Goal: Communication & Community: Answer question/provide support

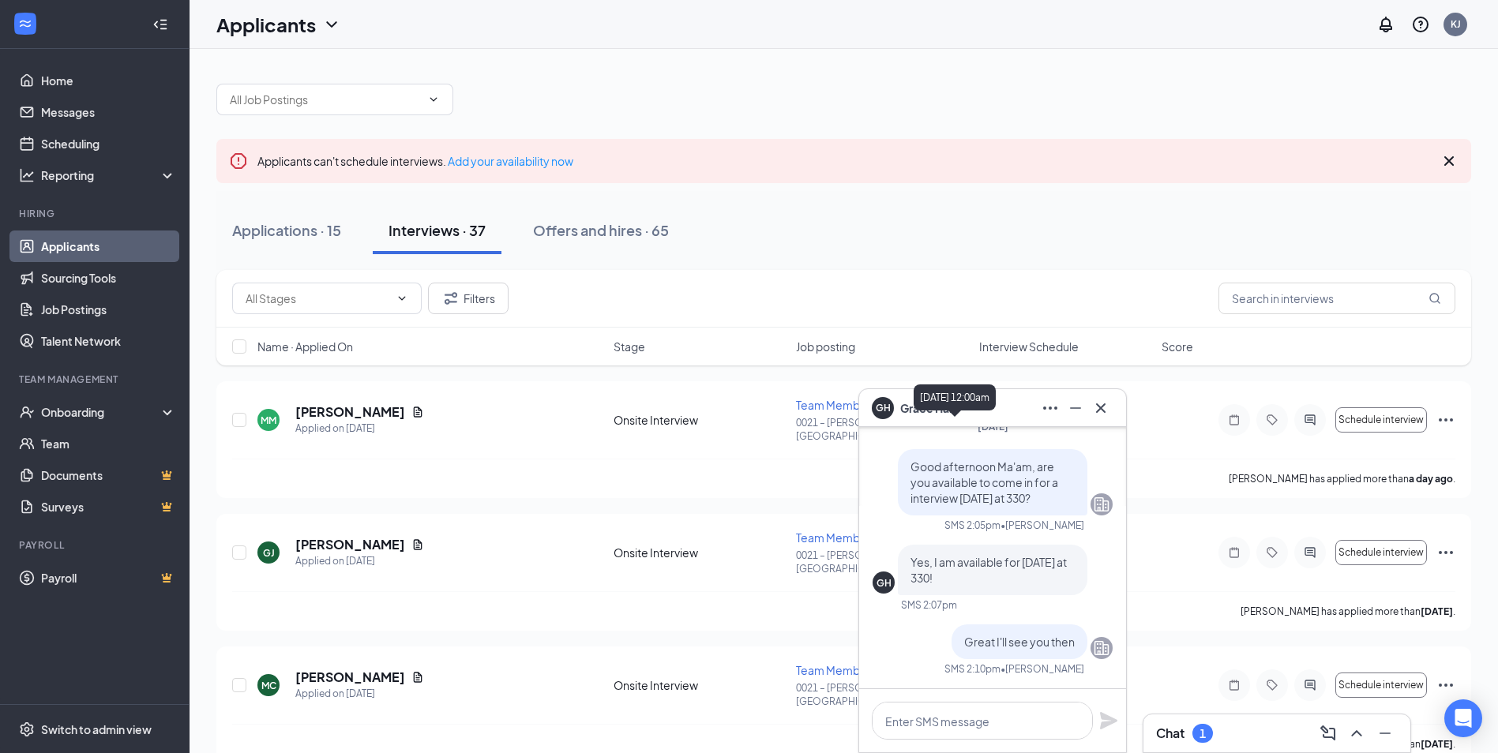
click at [1071, 412] on icon "Minimize" at bounding box center [1075, 408] width 19 height 19
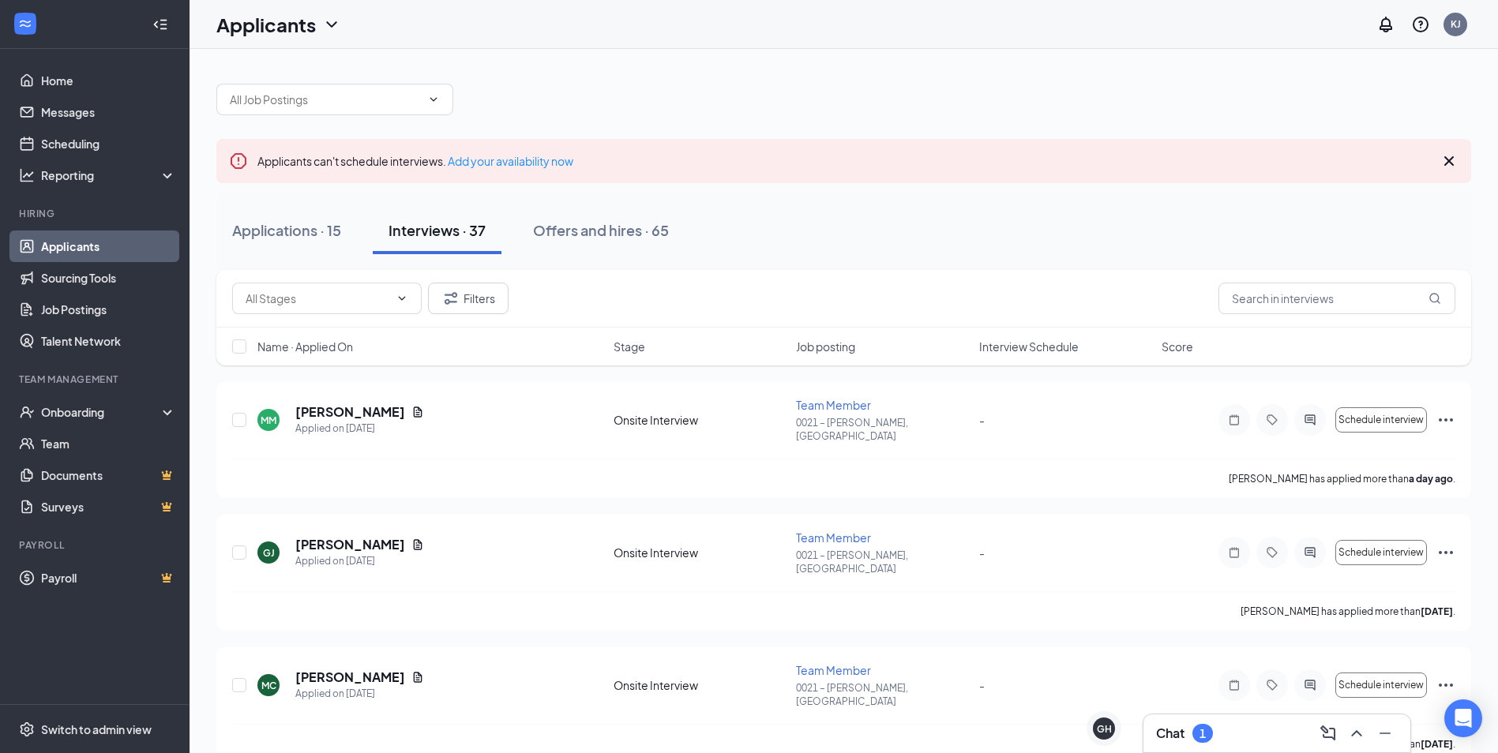
click at [1253, 720] on div "Chat 1" at bounding box center [1276, 733] width 267 height 38
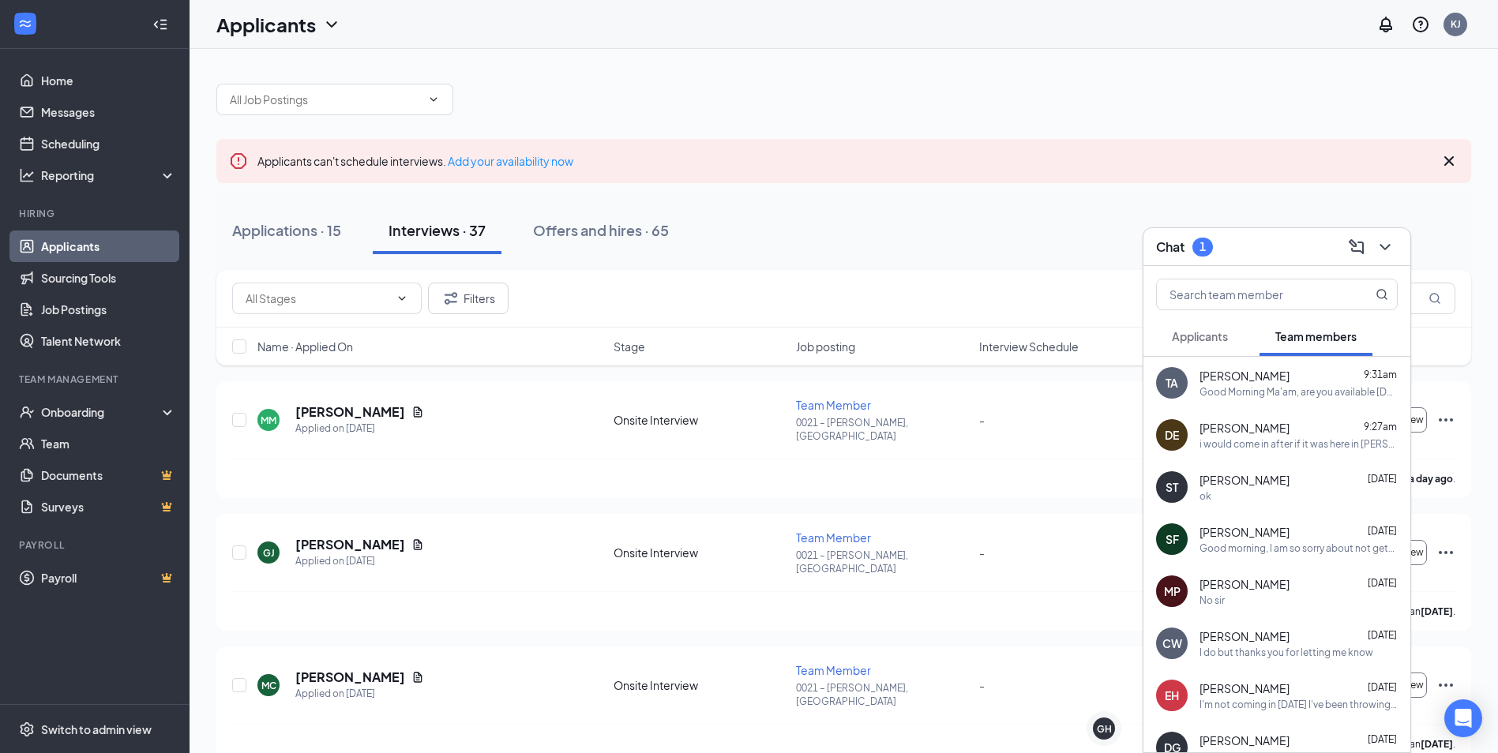
click at [1208, 592] on div "[PERSON_NAME] [DATE] No sir" at bounding box center [1298, 591] width 198 height 31
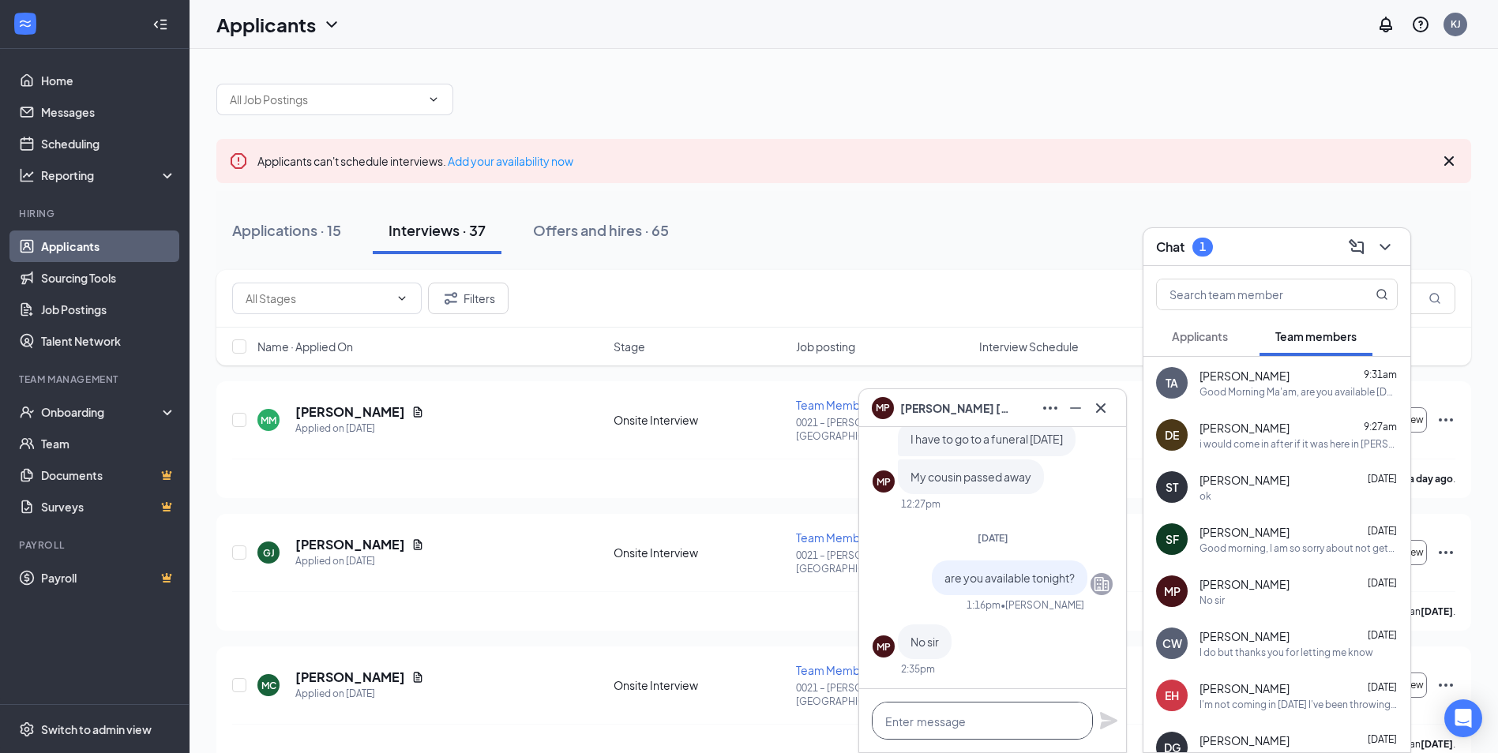
click at [942, 722] on textarea at bounding box center [982, 721] width 221 height 38
click at [995, 715] on textarea at bounding box center [982, 721] width 221 height 38
type textarea "a"
type textarea "W"
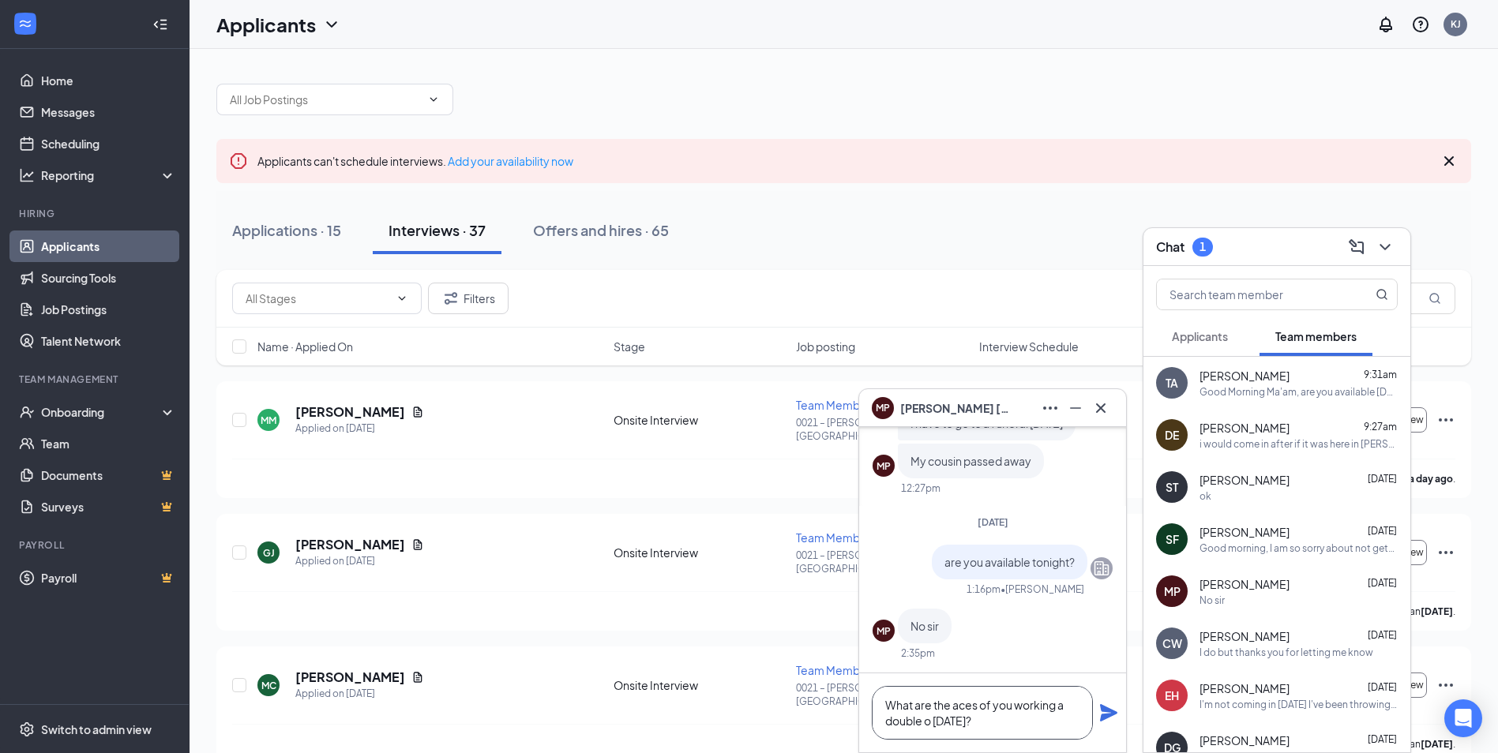
click at [956, 705] on textarea "What are the aces of you working a double o [DATE]?" at bounding box center [982, 713] width 221 height 54
click at [953, 707] on textarea "What are the aces of you working a double o [DATE]?" at bounding box center [982, 713] width 221 height 54
click at [939, 726] on textarea "What are the chances of you working a double o [DATE]?" at bounding box center [982, 713] width 221 height 54
type textarea "What are the chances of you working a double [DATE]?"
click at [1112, 717] on icon "Plane" at bounding box center [1108, 712] width 19 height 19
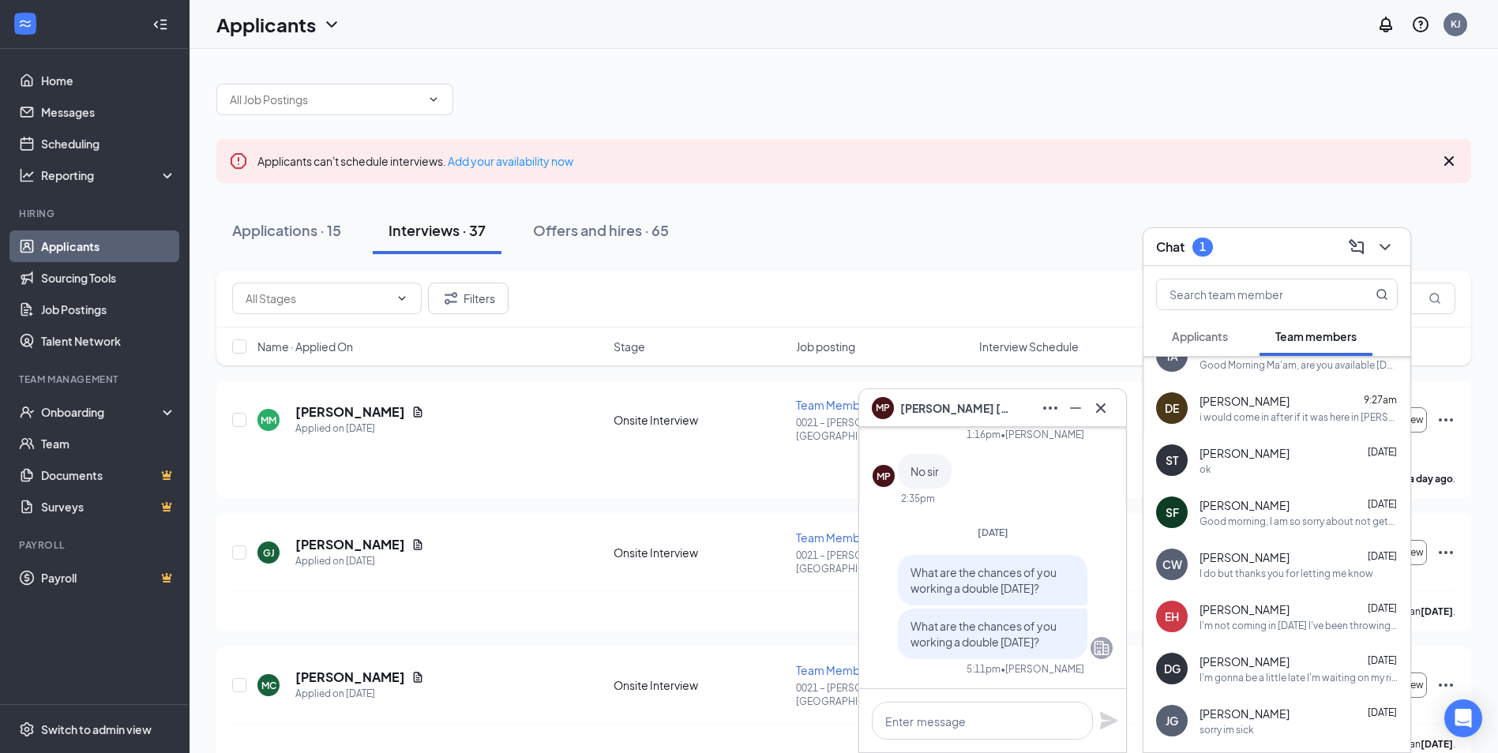
scroll to position [158, 0]
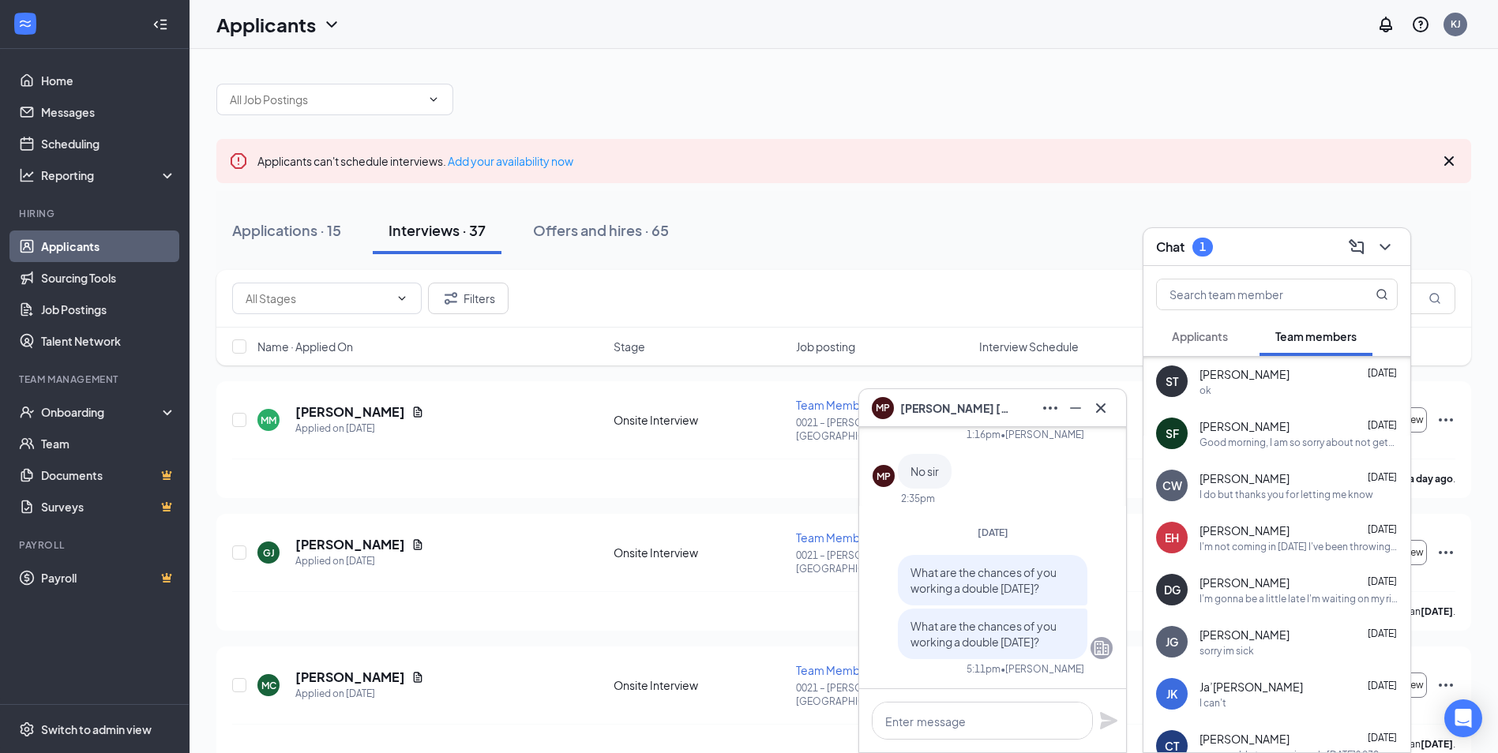
click at [1236, 598] on div "I'm gonna be a little late I'm waiting on my ride" at bounding box center [1298, 598] width 198 height 13
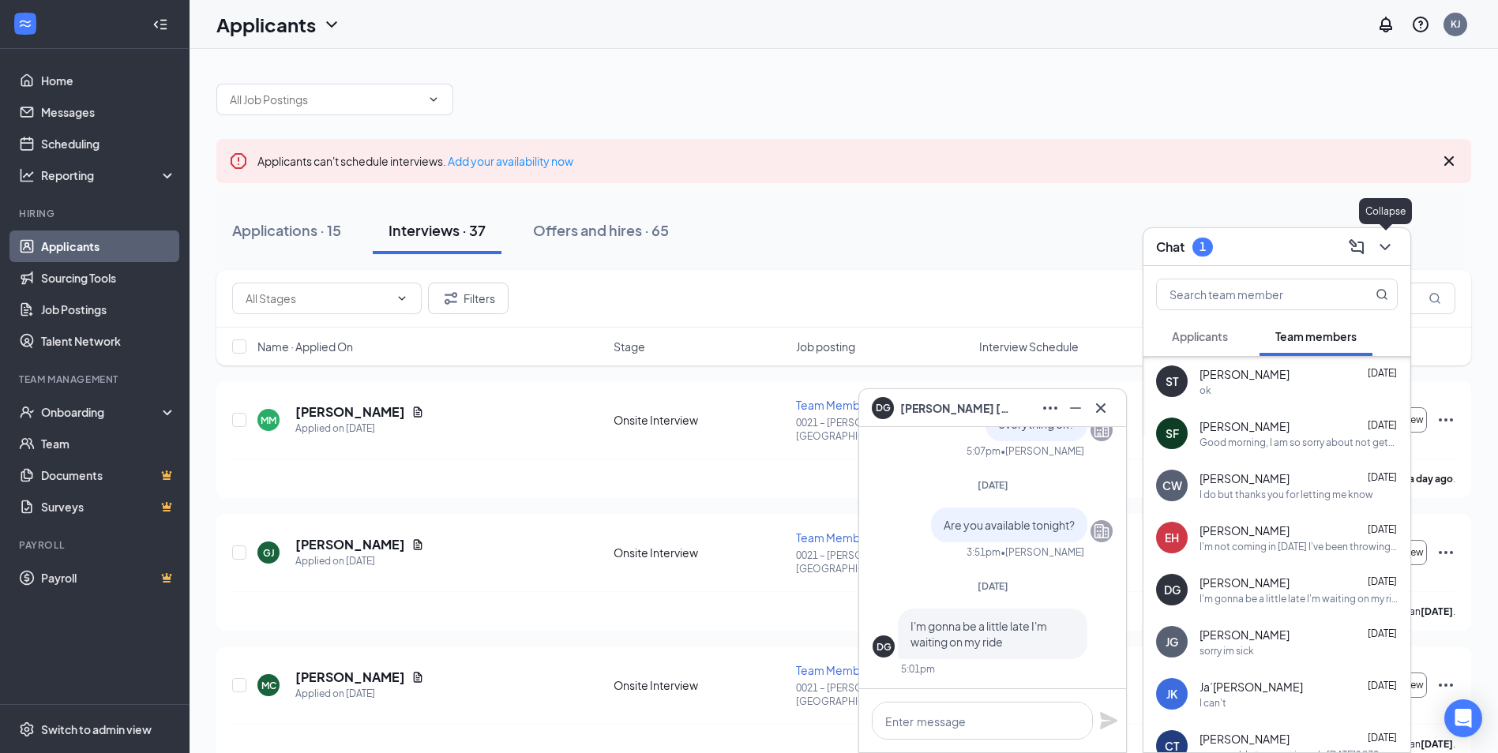
click at [1387, 253] on icon "ChevronDown" at bounding box center [1384, 247] width 19 height 19
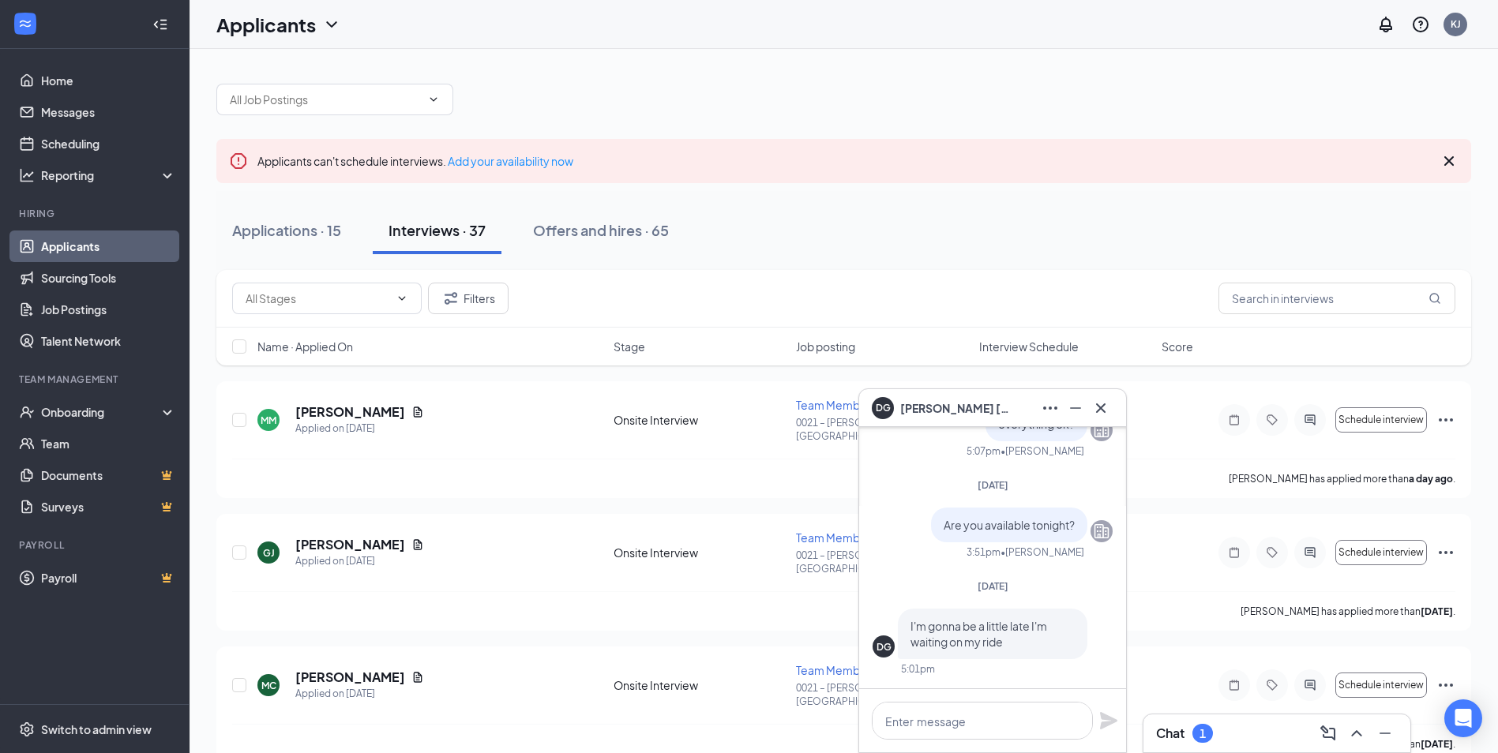
scroll to position [0, 0]
click at [969, 724] on textarea at bounding box center [982, 721] width 221 height 38
click at [1081, 411] on icon "Minimize" at bounding box center [1075, 408] width 19 height 19
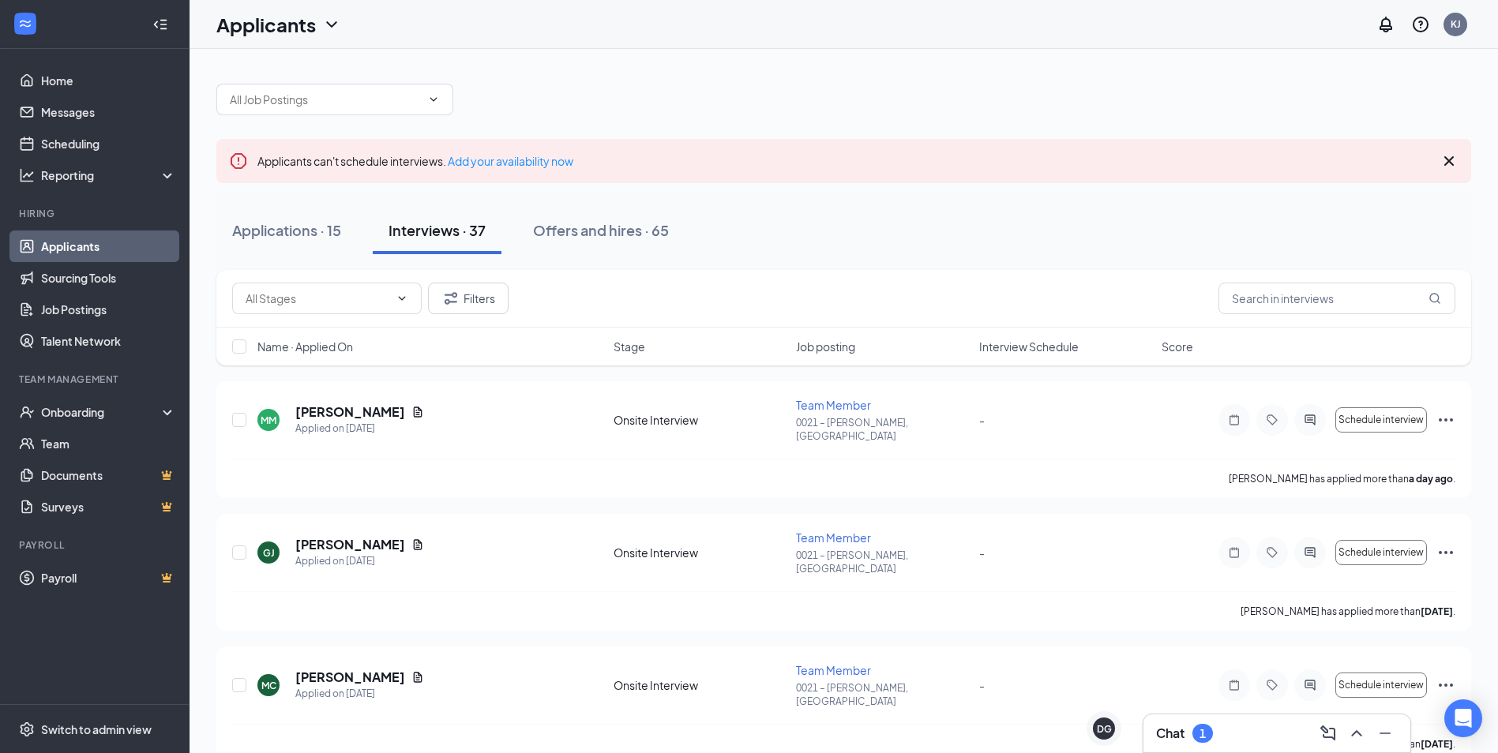
click at [1232, 732] on div "Chat 1" at bounding box center [1277, 733] width 242 height 25
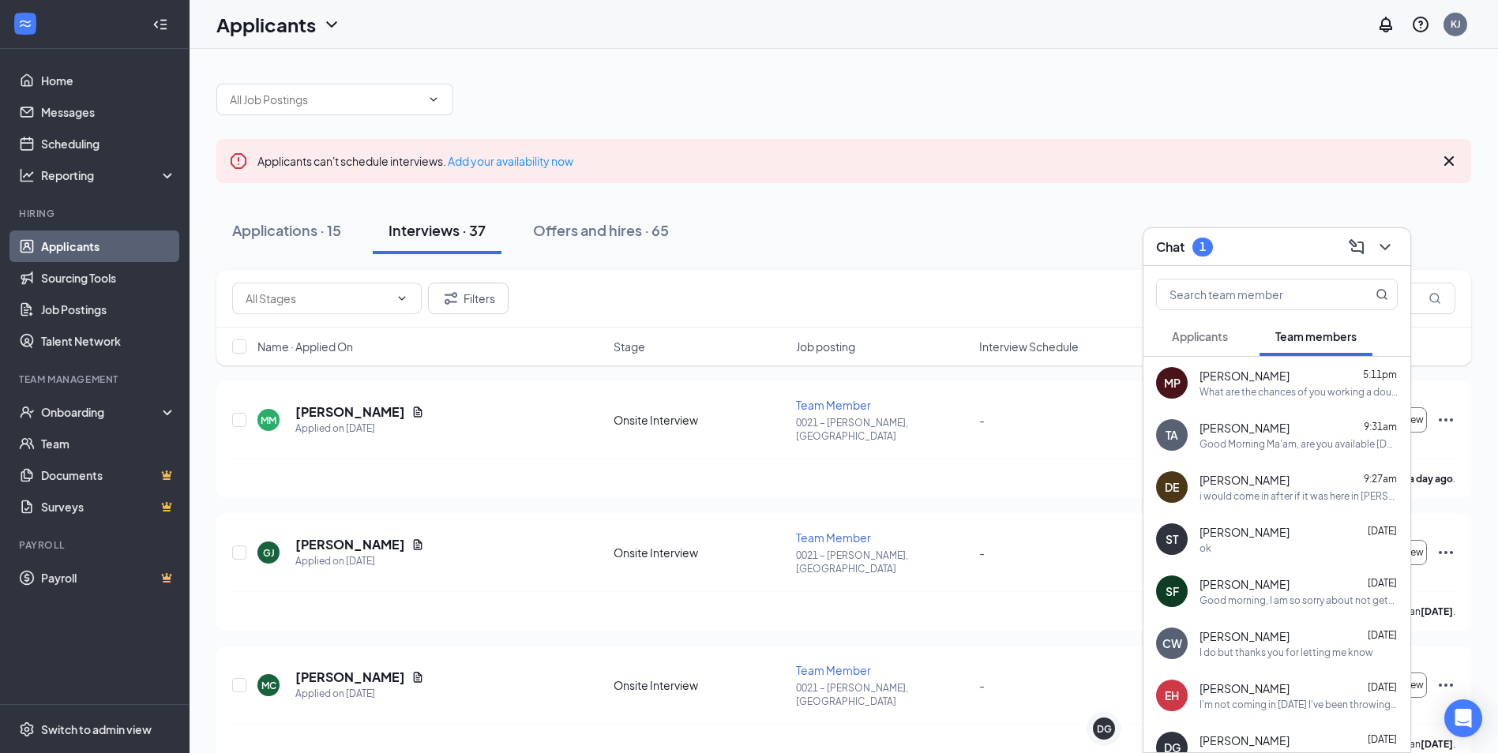
click at [1208, 393] on div "What are the chances of you working a double [DATE]?" at bounding box center [1298, 391] width 198 height 13
